Goal: Information Seeking & Learning: Find specific fact

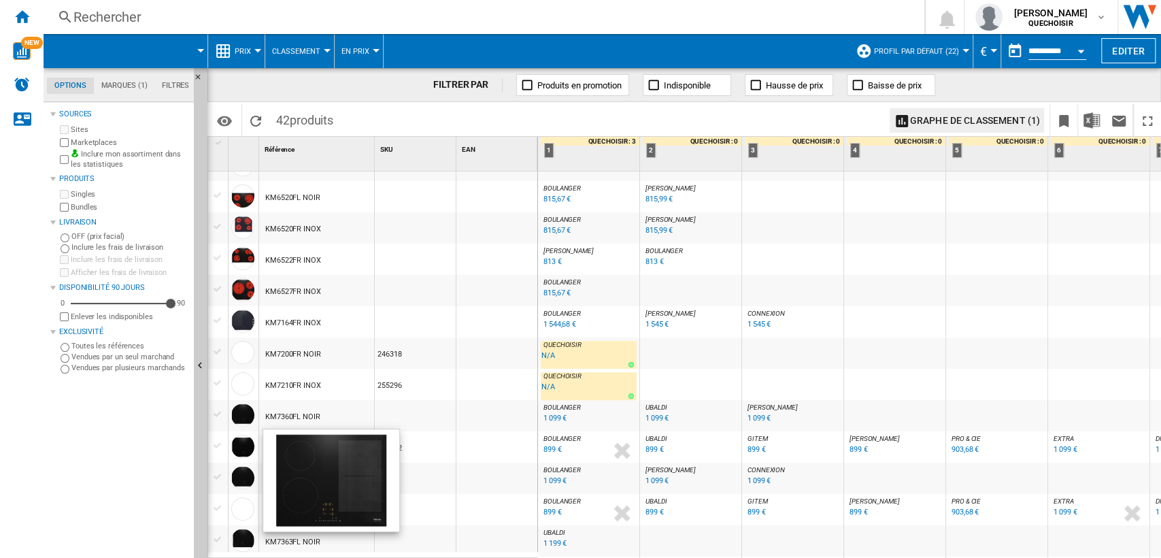
scroll to position [453, 0]
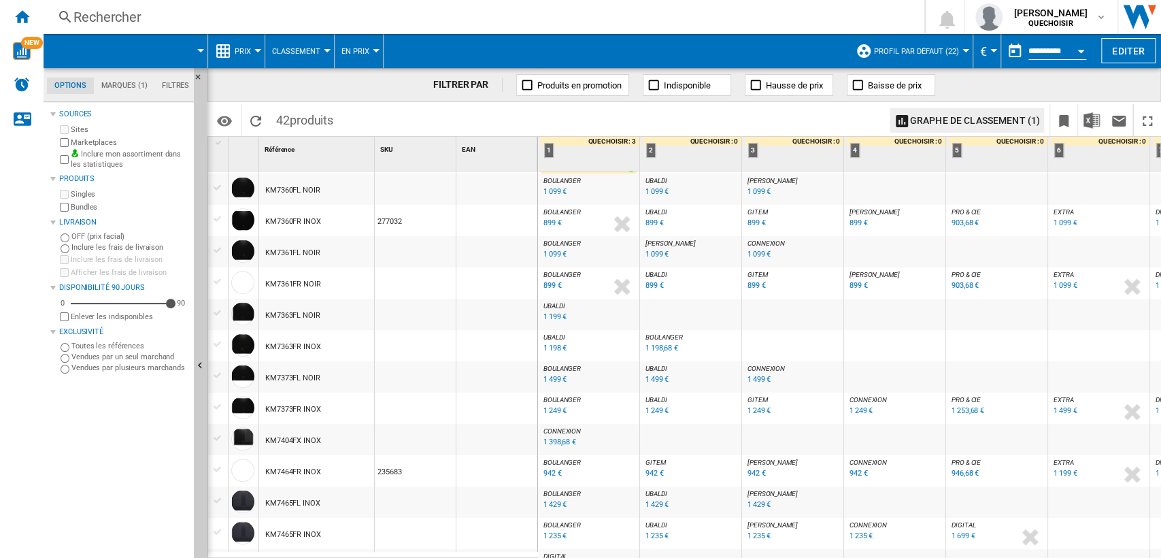
click at [567, 273] on span "BOULANGER" at bounding box center [562, 274] width 37 height 7
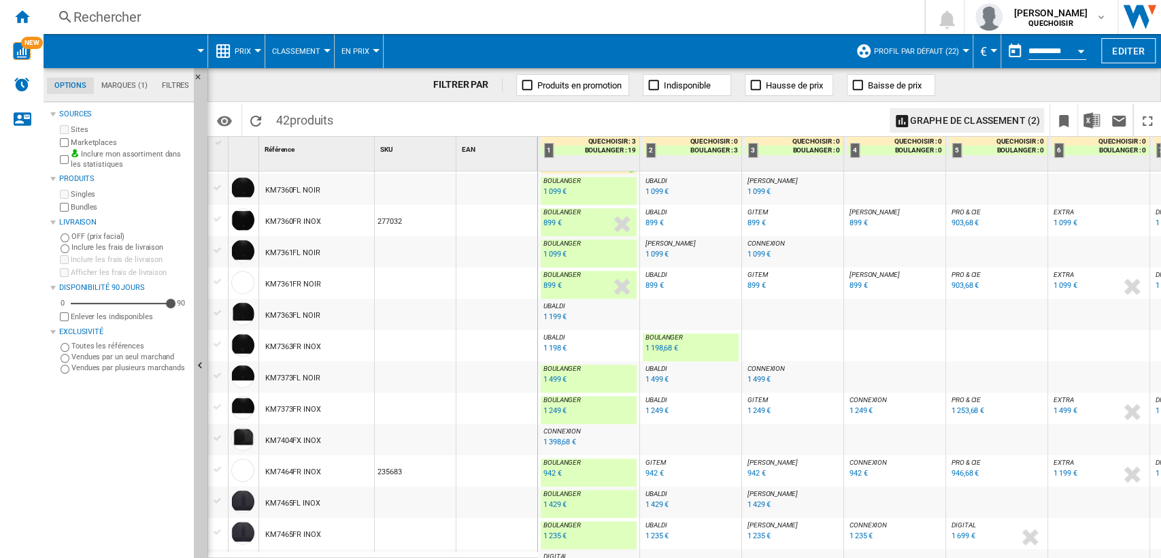
click at [871, 274] on div "DARTY : FR DARTY" at bounding box center [895, 275] width 96 height 8
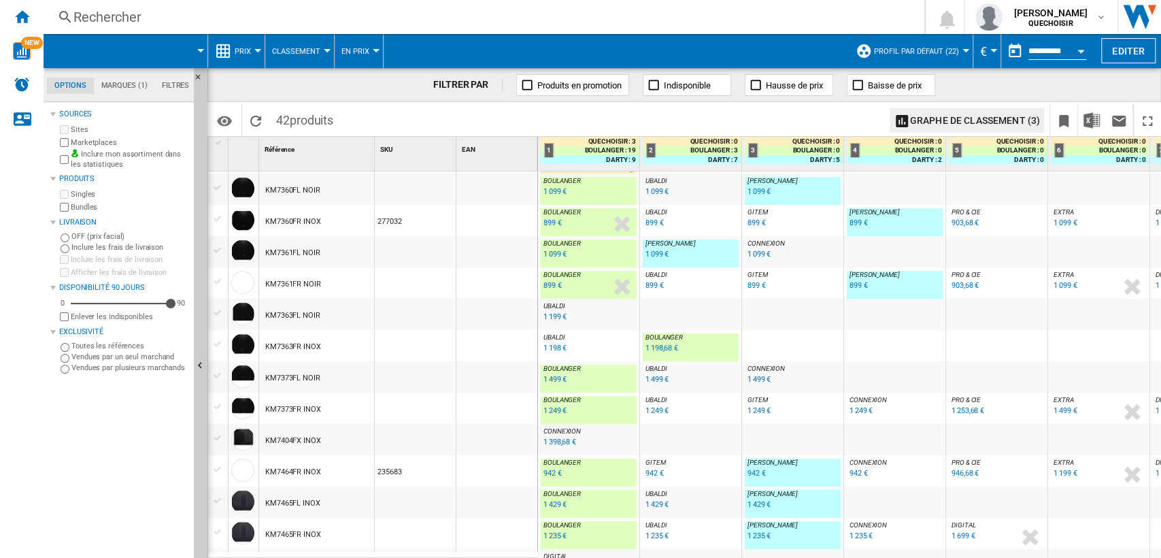
scroll to position [550, 0]
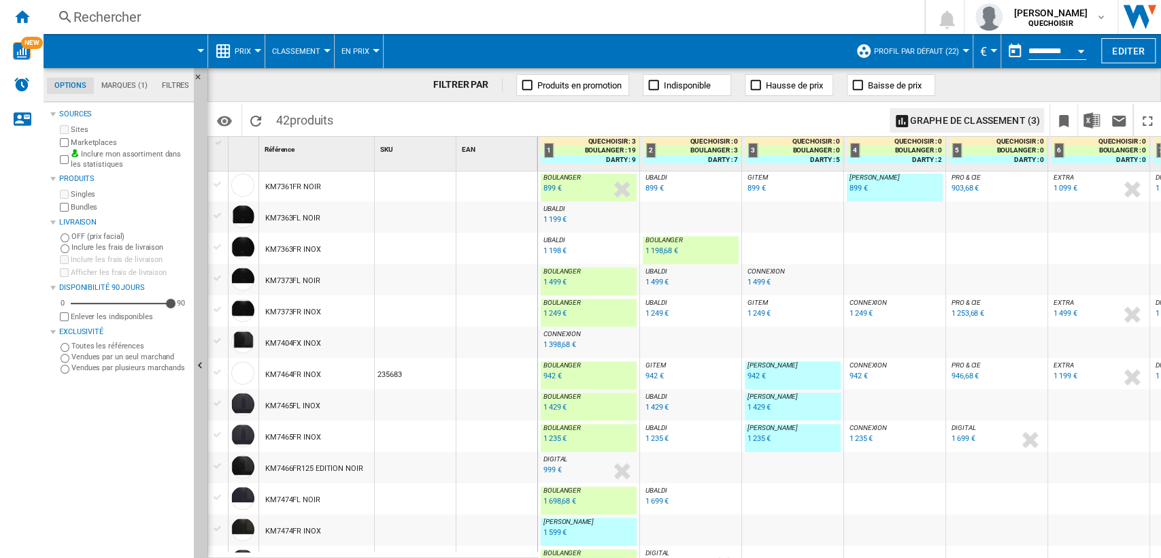
drag, startPoint x: 551, startPoint y: 551, endPoint x: 807, endPoint y: 547, distance: 255.8
click at [807, 547] on div "[PERSON_NAME] : FR [PERSON_NAME] -1.0 % 1 598,68 € % N/A [PERSON_NAME] : FR [PE…" at bounding box center [946, 285] width 816 height 1328
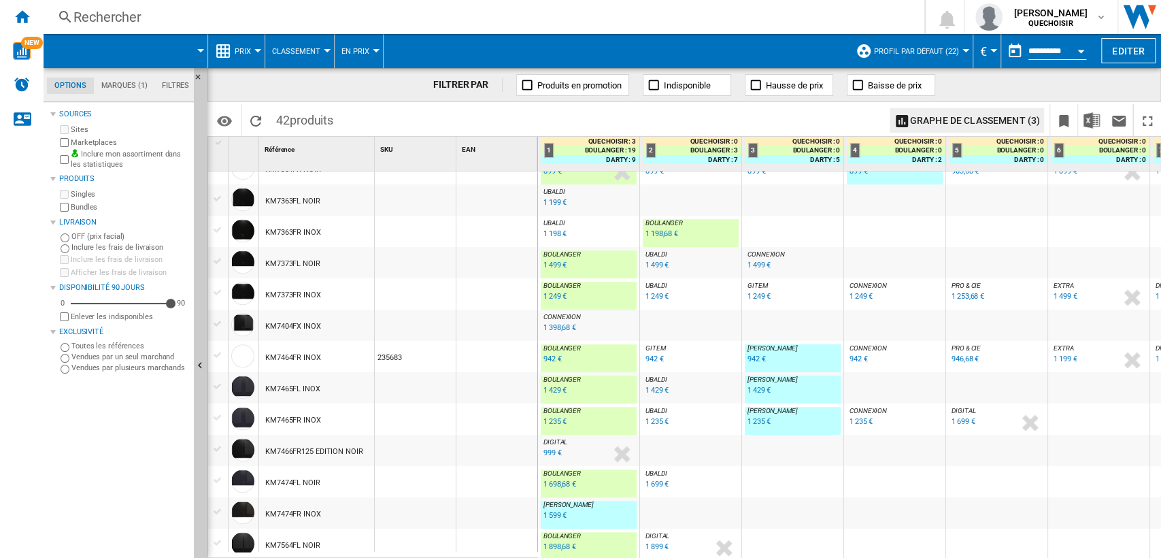
click at [320, 14] on div "Rechercher" at bounding box center [481, 16] width 816 height 19
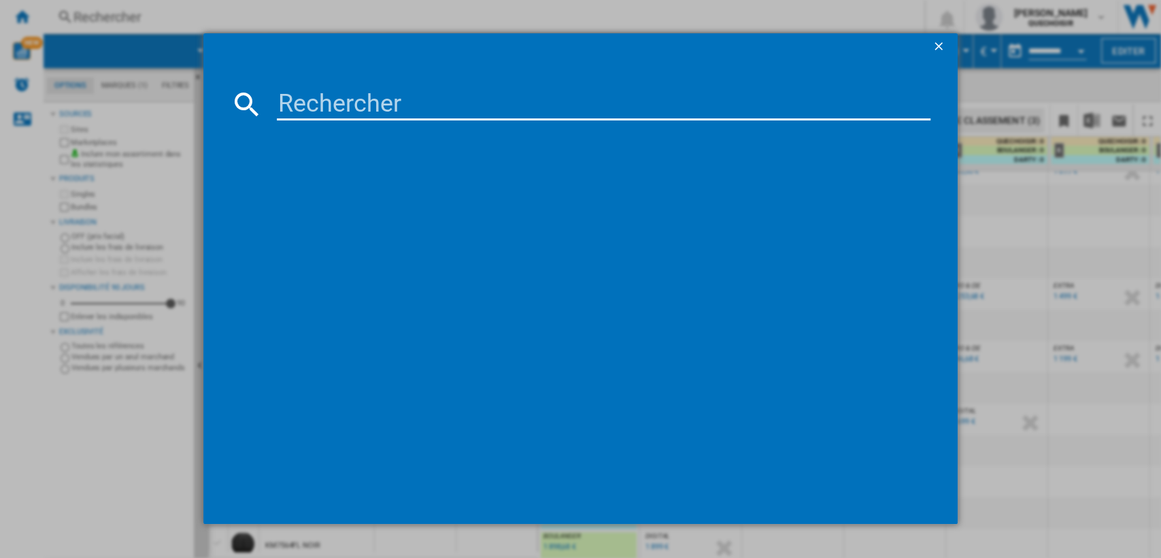
click at [329, 94] on input at bounding box center [604, 104] width 654 height 33
paste input "KIB60320CK"
drag, startPoint x: 288, startPoint y: 90, endPoint x: 252, endPoint y: 89, distance: 36.7
click at [252, 89] on div "KIB60320CK" at bounding box center [581, 104] width 701 height 33
drag, startPoint x: 370, startPoint y: 103, endPoint x: 578, endPoint y: 90, distance: 207.9
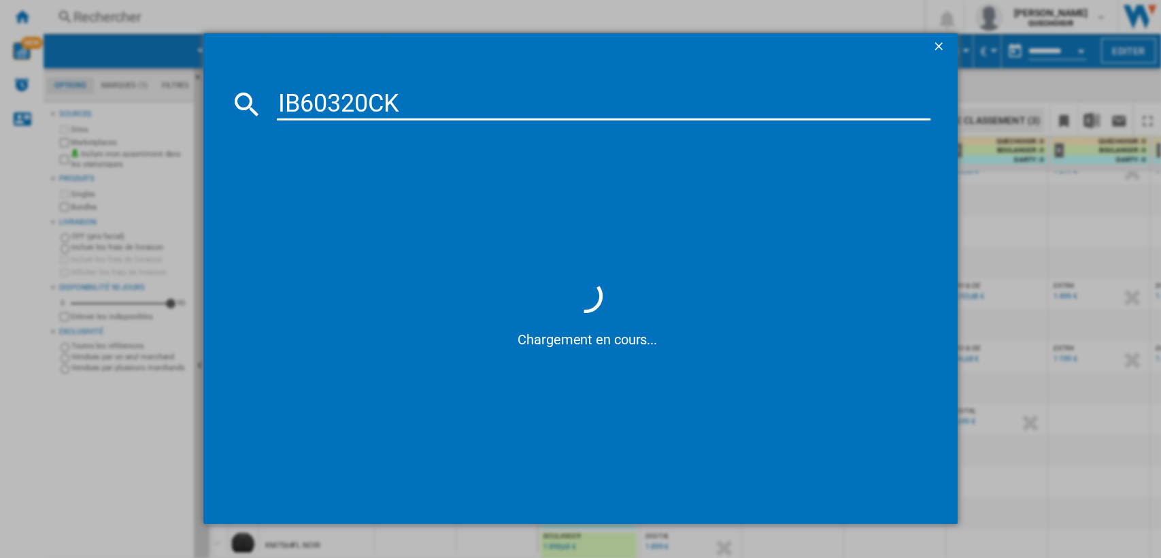
click at [539, 95] on input "IB60320CK" at bounding box center [604, 104] width 654 height 33
type input "IB60320"
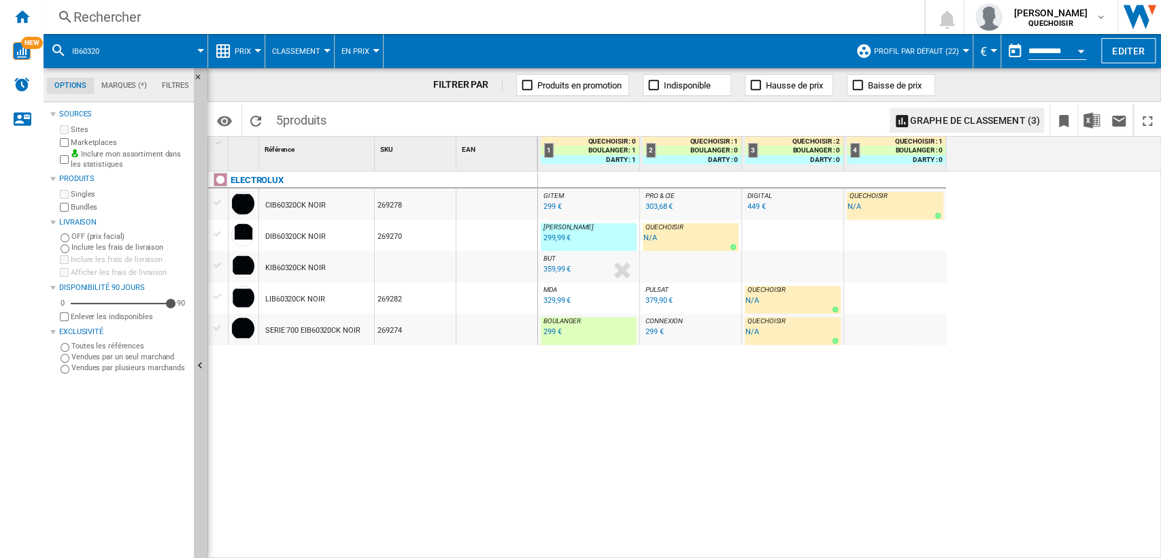
click at [545, 265] on div "359,99 €" at bounding box center [557, 269] width 27 height 9
click at [458, 12] on div "Rechercher" at bounding box center [481, 16] width 816 height 19
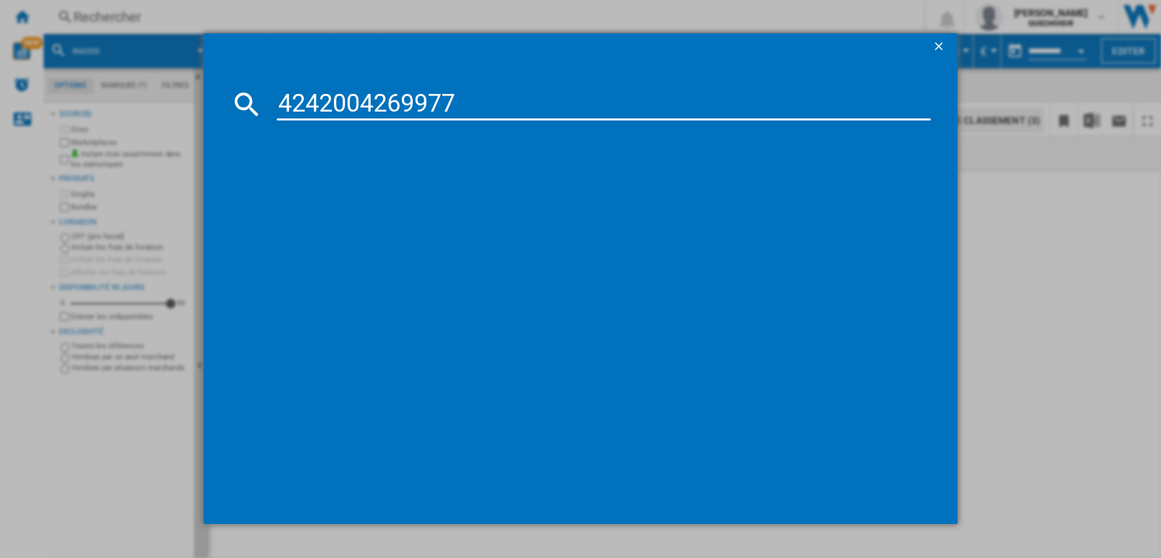
type input "4242004269977"
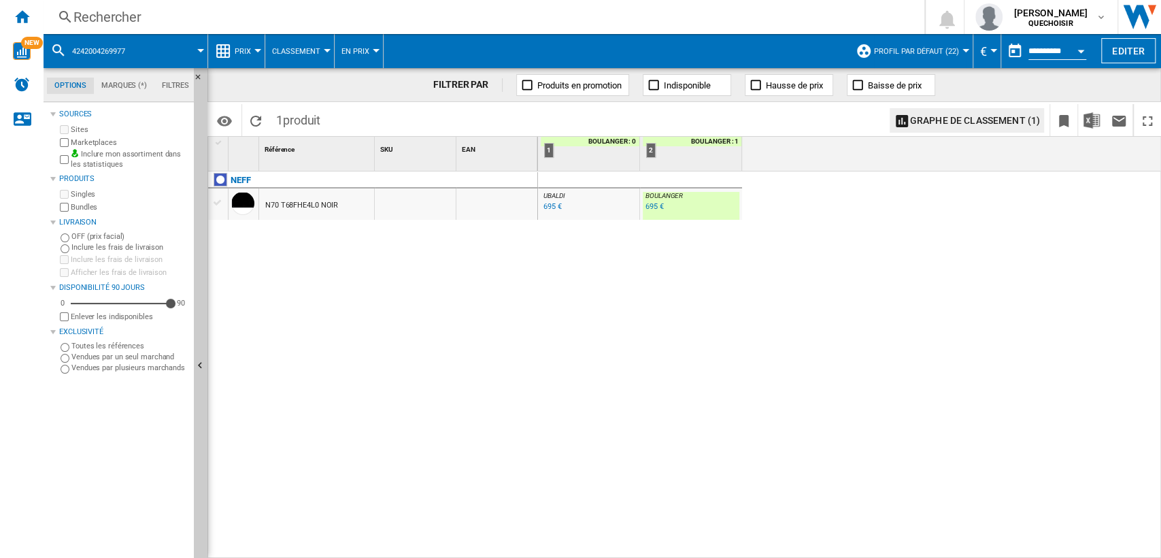
click at [488, 350] on div "NEFF N70 T68FHE4L0 NOIR" at bounding box center [373, 361] width 330 height 380
click at [368, 18] on div "Rechercher" at bounding box center [481, 16] width 816 height 19
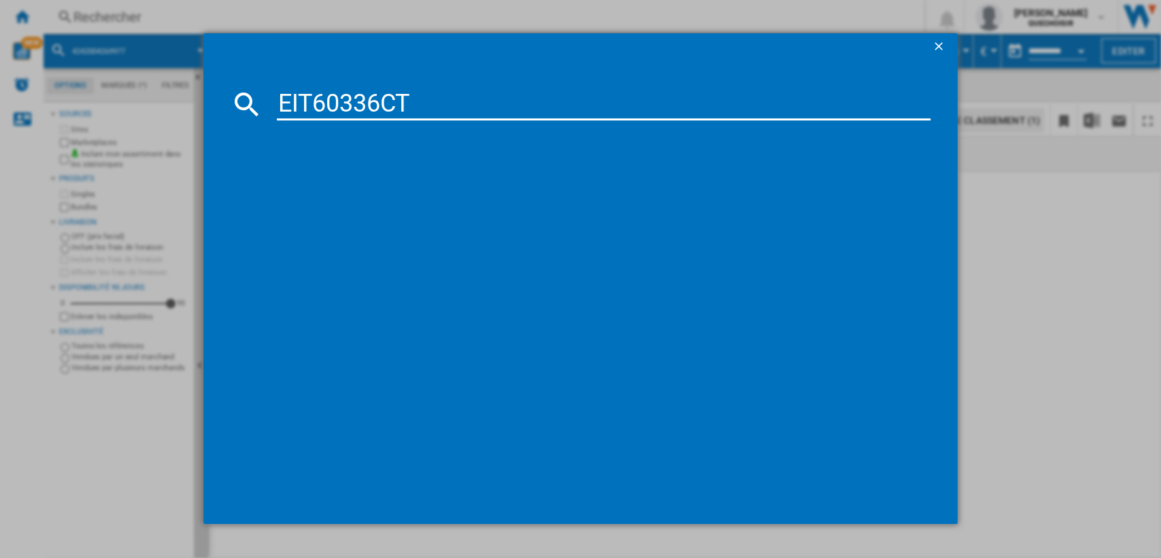
type input "EIT60336CT"
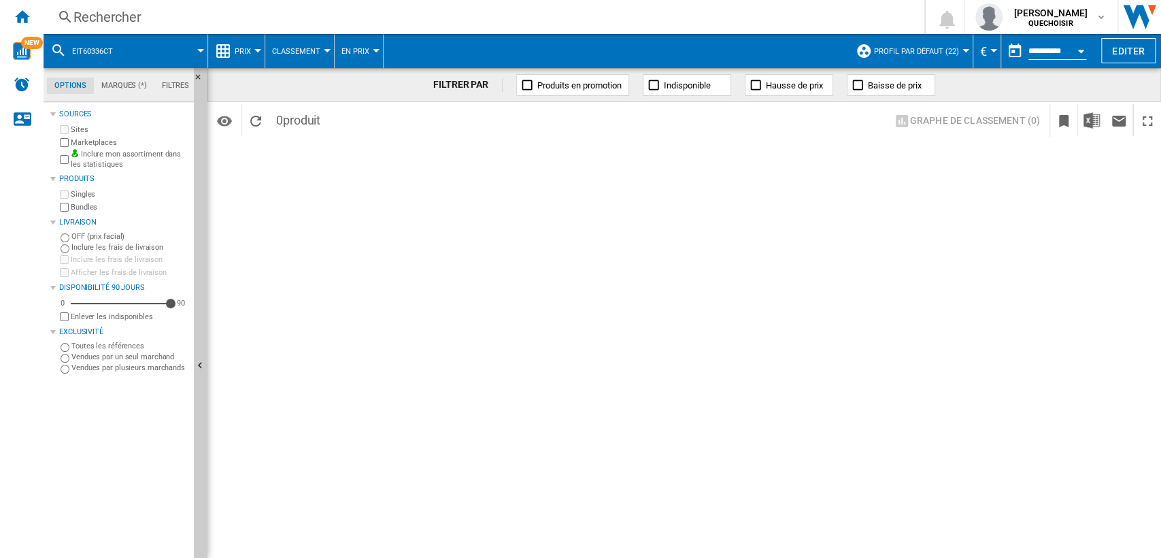
click at [532, 16] on div "Rechercher" at bounding box center [481, 16] width 816 height 19
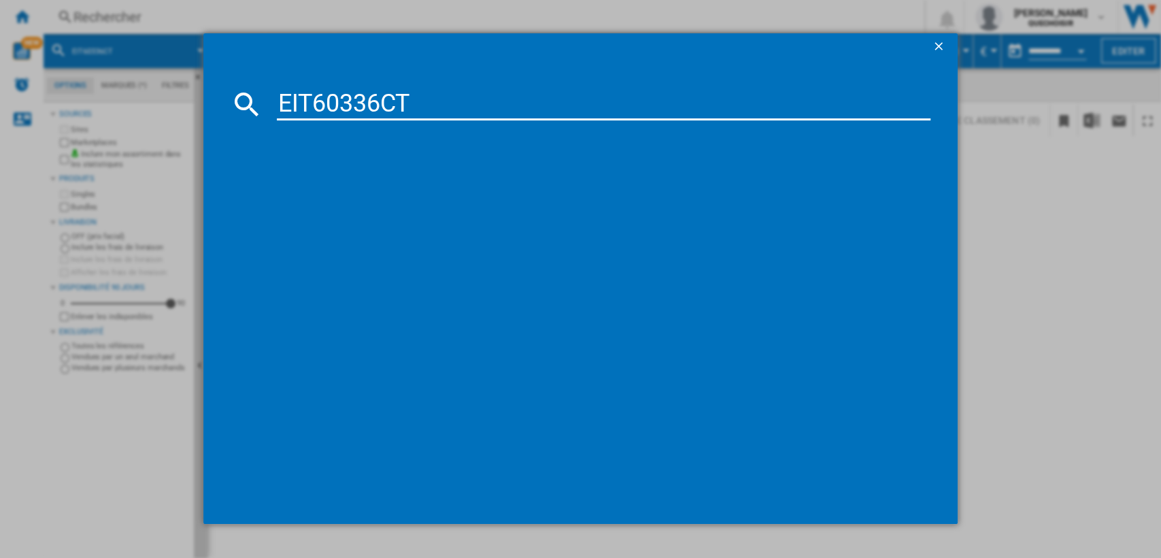
type input "EIT60336CT"
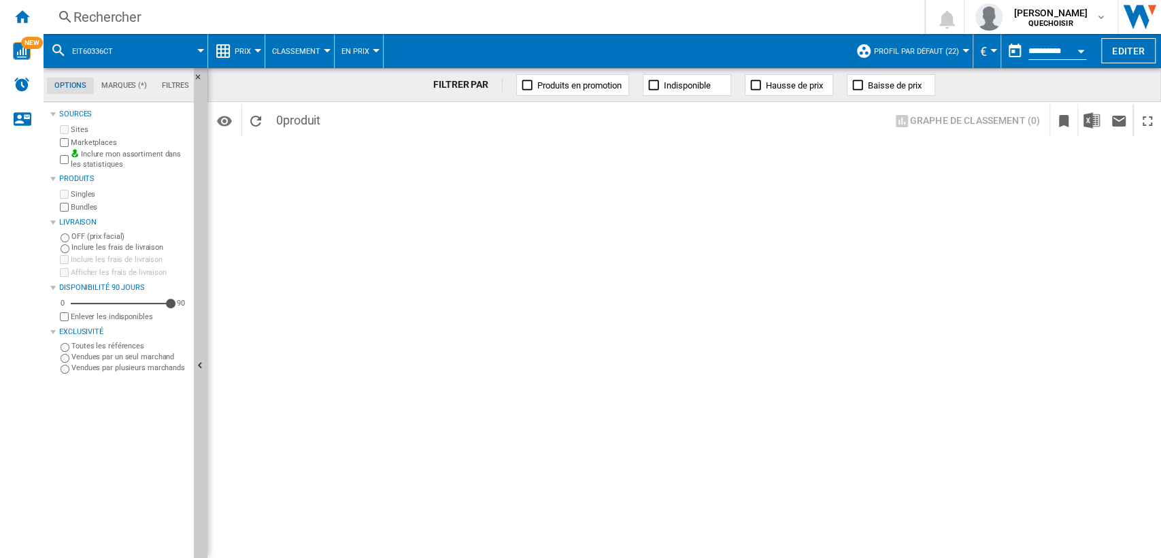
click at [638, 23] on div "Rechercher" at bounding box center [481, 16] width 816 height 19
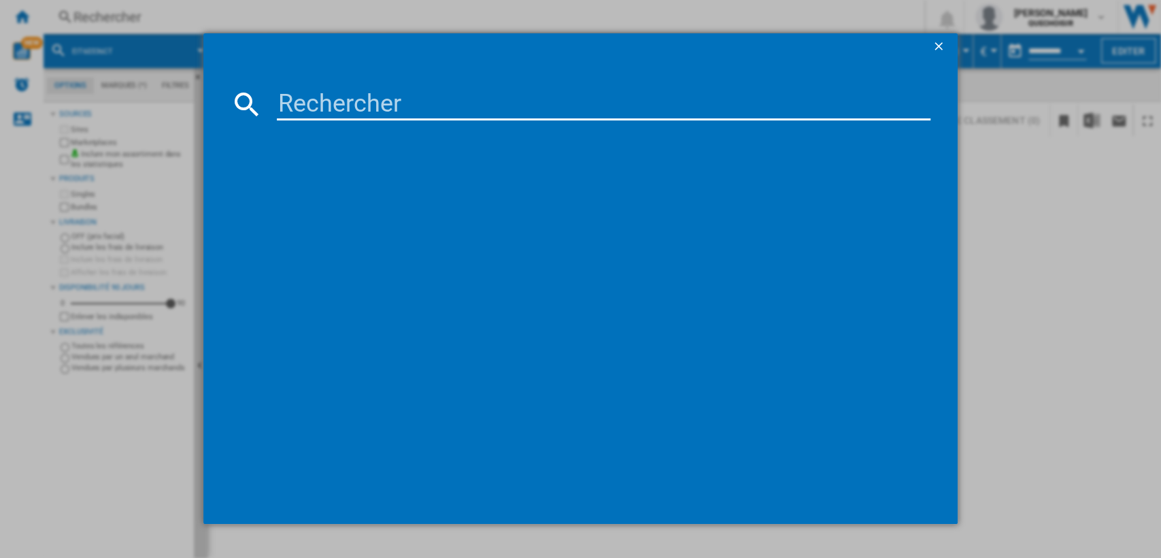
click at [741, 102] on input at bounding box center [604, 104] width 654 height 33
paste input "HII64206F2MT"
type input "HII64206F2MT"
